Goal: Task Accomplishment & Management: Manage account settings

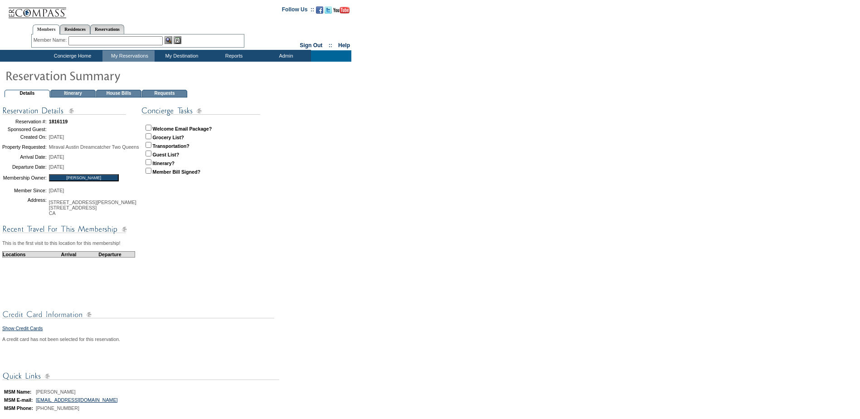
click at [151, 154] on input "checkbox" at bounding box center [149, 154] width 6 height 6
checkbox input "true"
click at [151, 163] on input "checkbox" at bounding box center [149, 162] width 6 height 6
checkbox input "true"
click at [151, 146] on input "checkbox" at bounding box center [149, 145] width 6 height 6
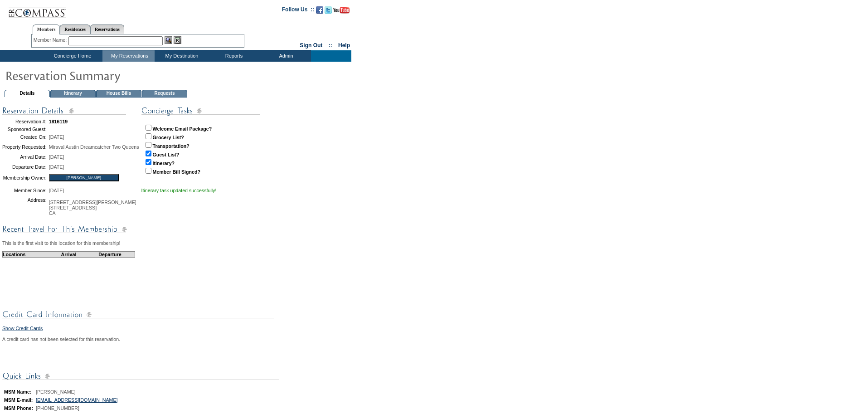
checkbox input "true"
click at [151, 162] on input "checkbox" at bounding box center [149, 162] width 6 height 6
checkbox input "false"
